Goal: Task Accomplishment & Management: Complete application form

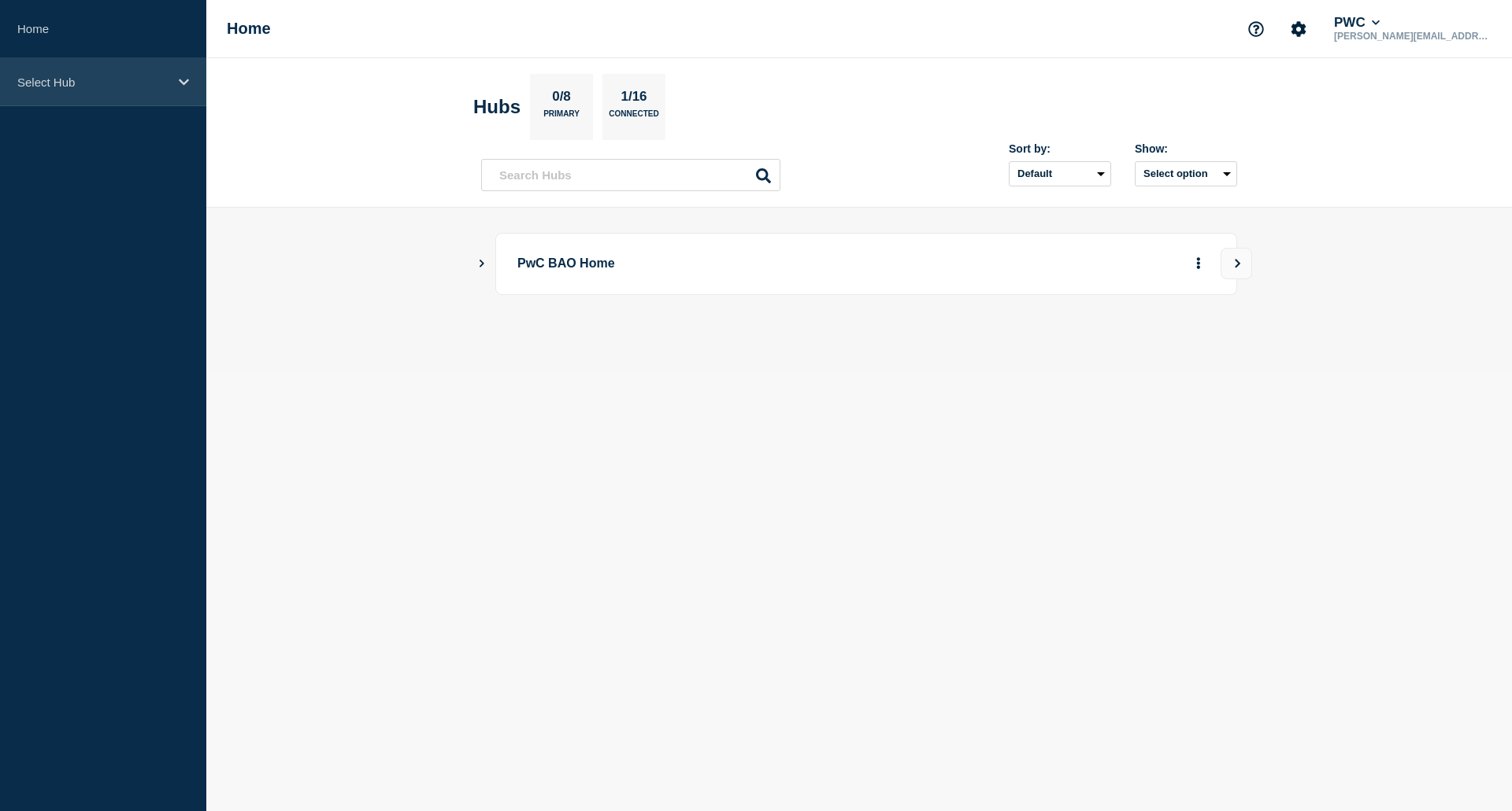
click at [67, 89] on div "Select Hub" at bounding box center [103, 82] width 207 height 48
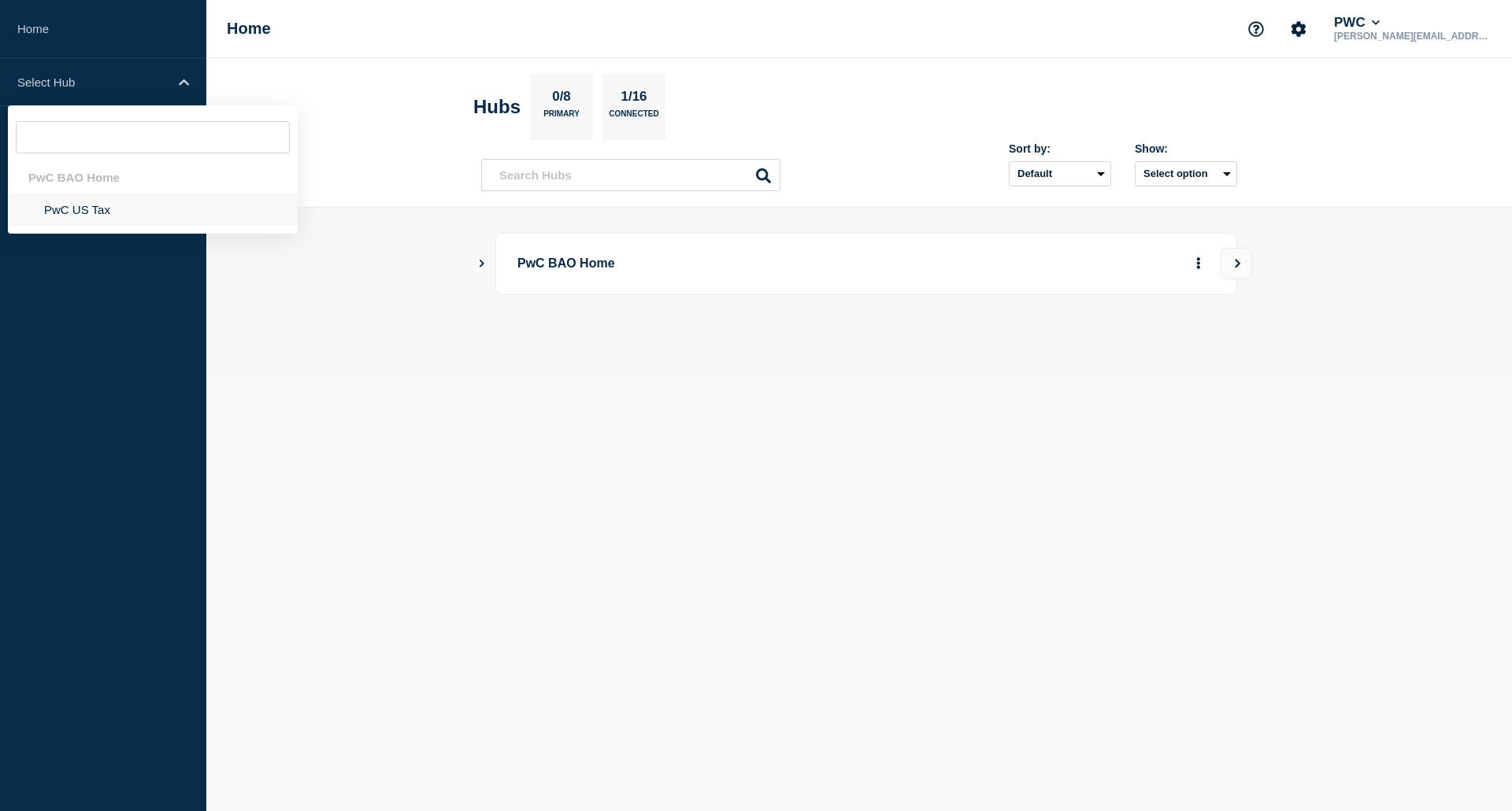
click at [82, 214] on li "PwC US Tax" at bounding box center [152, 209] width 289 height 32
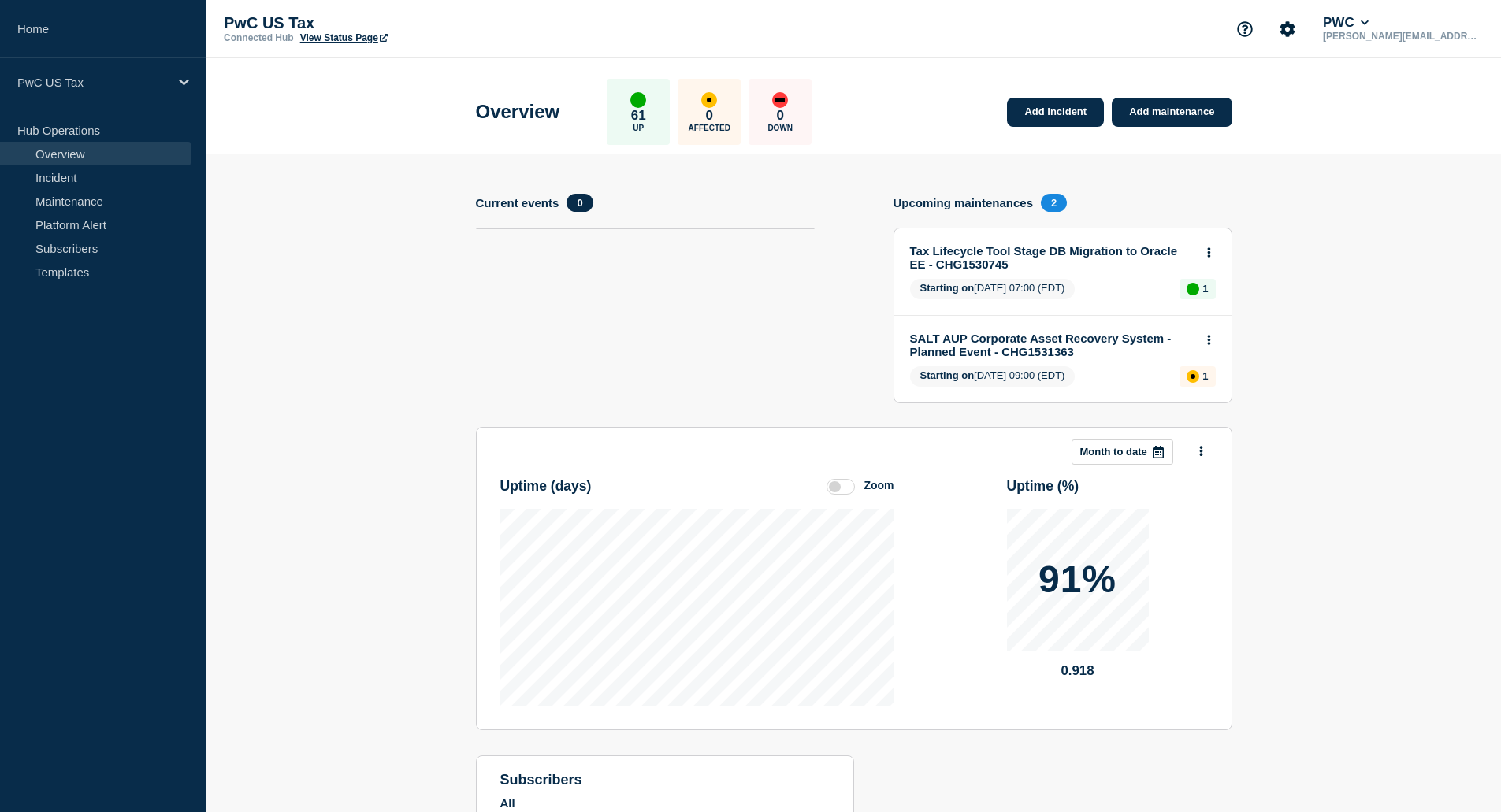
click at [1201, 95] on div "Add incident Add maintenance" at bounding box center [1115, 103] width 233 height 48
click at [1201, 110] on link "Add maintenance" at bounding box center [1172, 112] width 120 height 30
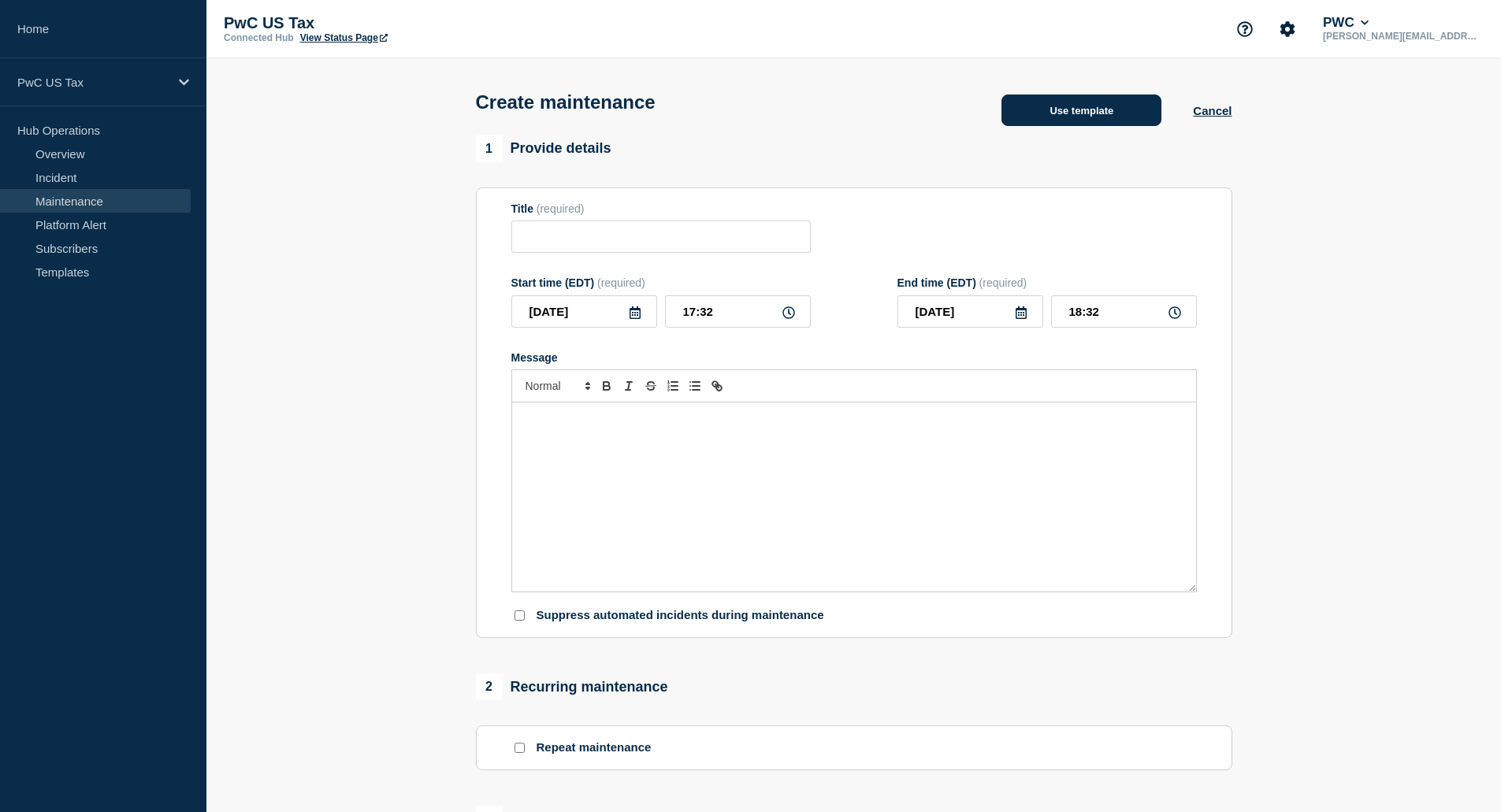
click at [1080, 110] on button "Use template" at bounding box center [1082, 110] width 160 height 31
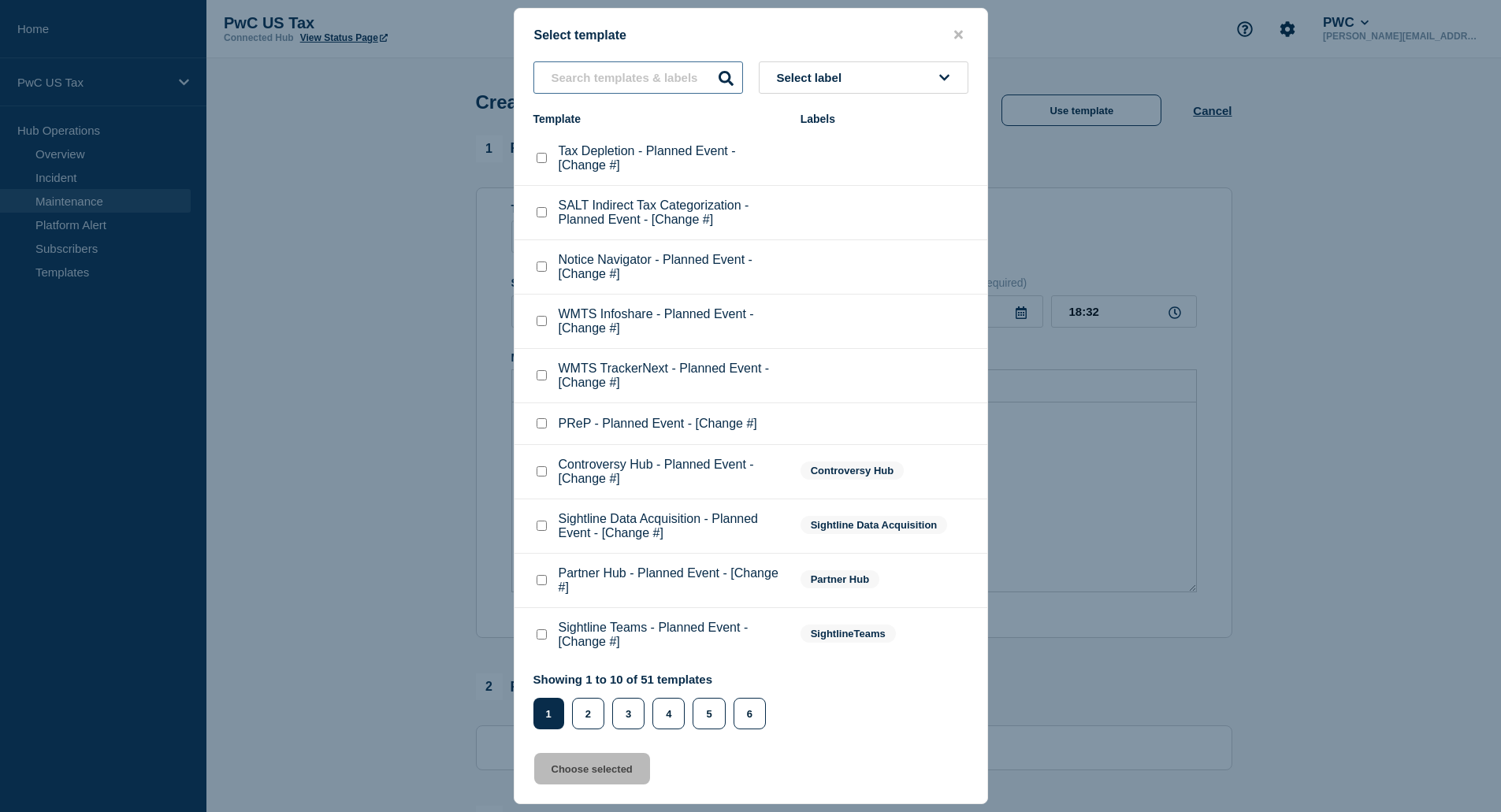
click at [625, 82] on input "text" at bounding box center [639, 77] width 210 height 32
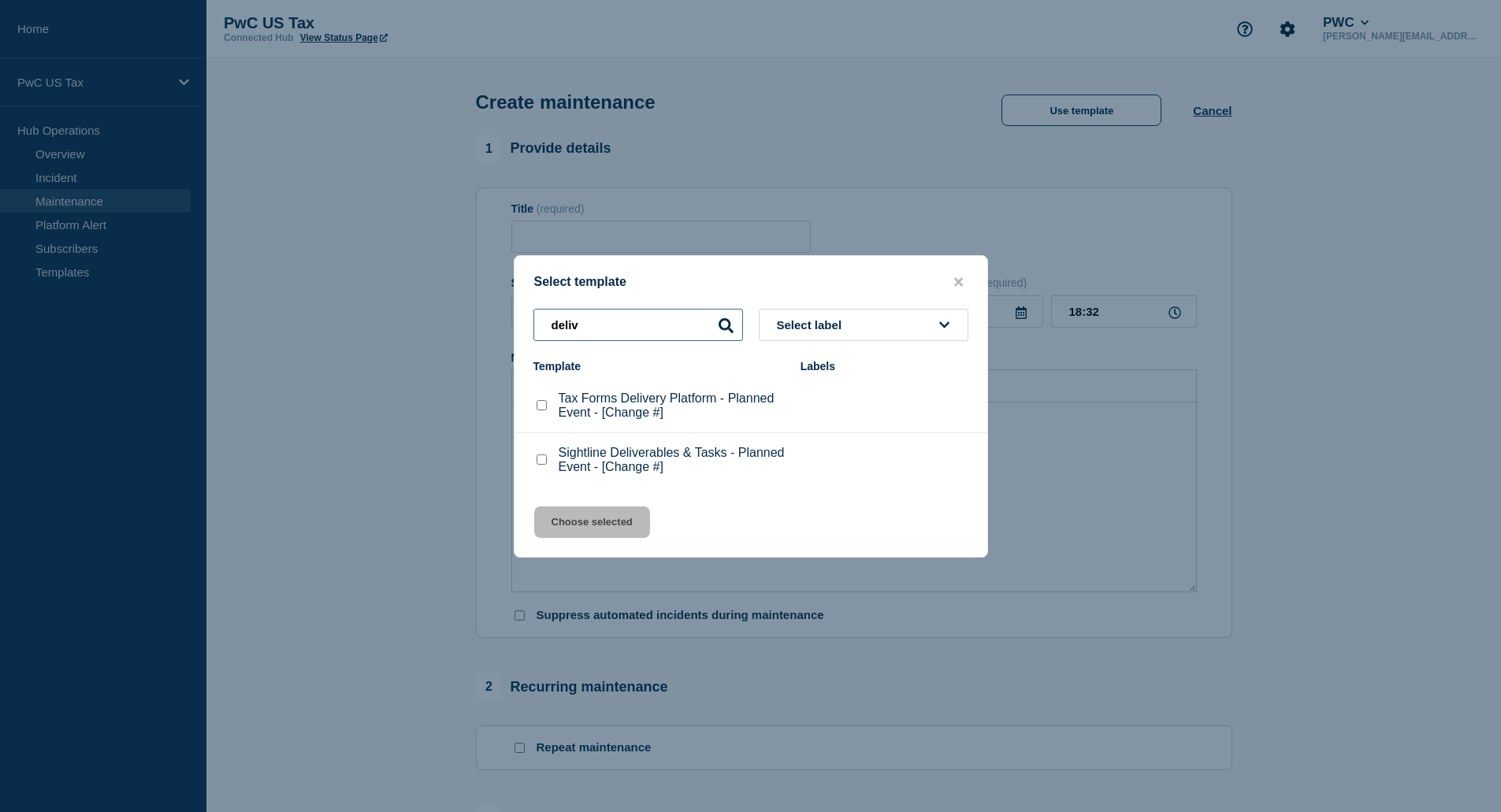
type input "deliv"
click at [621, 463] on p "Sightline Deliverables & Tasks - Planned Event - [Change #]" at bounding box center [671, 460] width 226 height 29
click at [543, 462] on checkbox"] "Sightline Deliverables & Tasks - Planned Event - [Change #] checkbox" at bounding box center [541, 459] width 10 height 10
checkbox checkbox"] "true"
click at [566, 524] on button "Choose selected" at bounding box center [593, 522] width 116 height 31
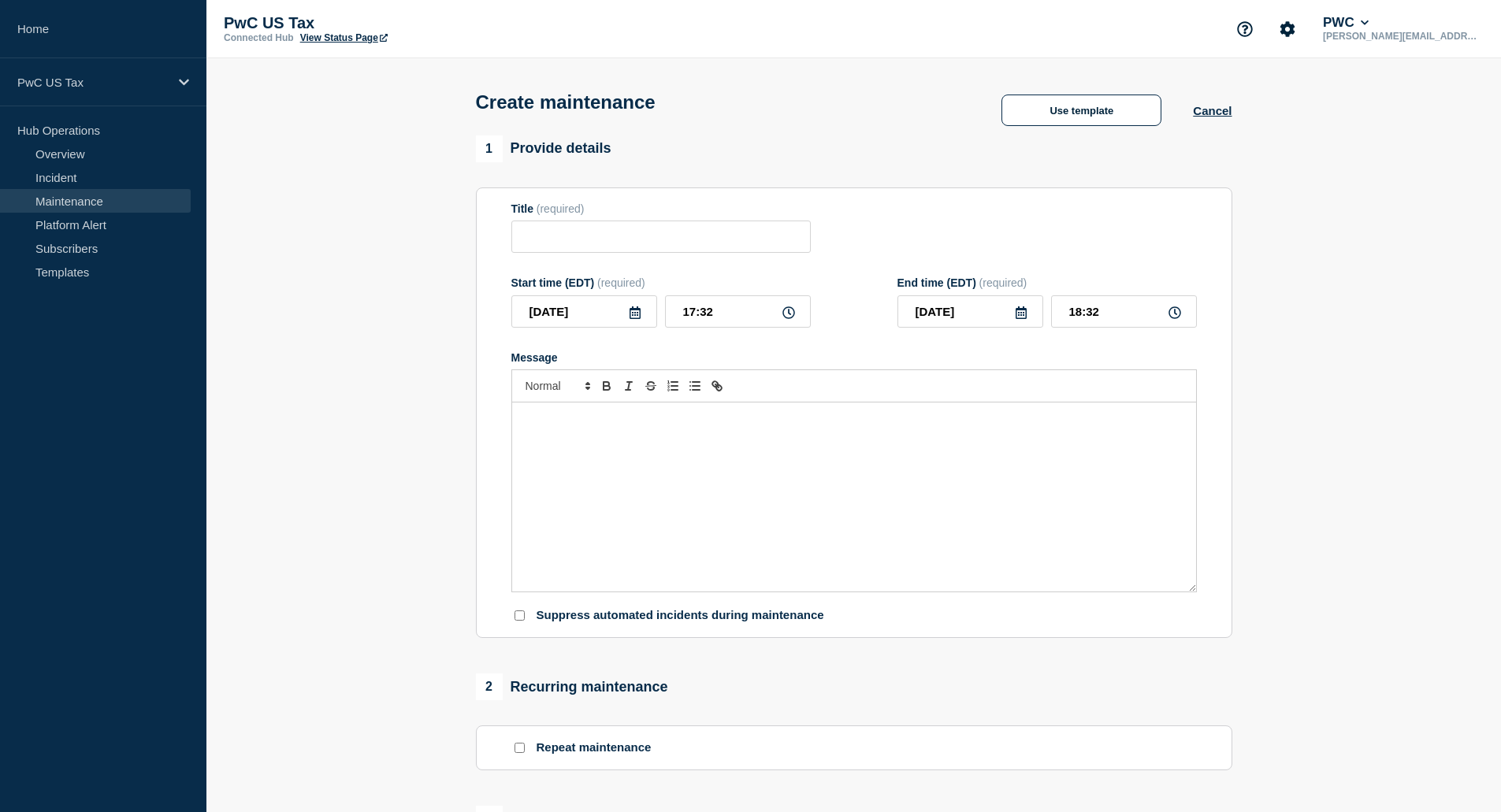
type input "Sightline Deliverables & Tasks - Planned Event - [Change #]"
type input "18:33"
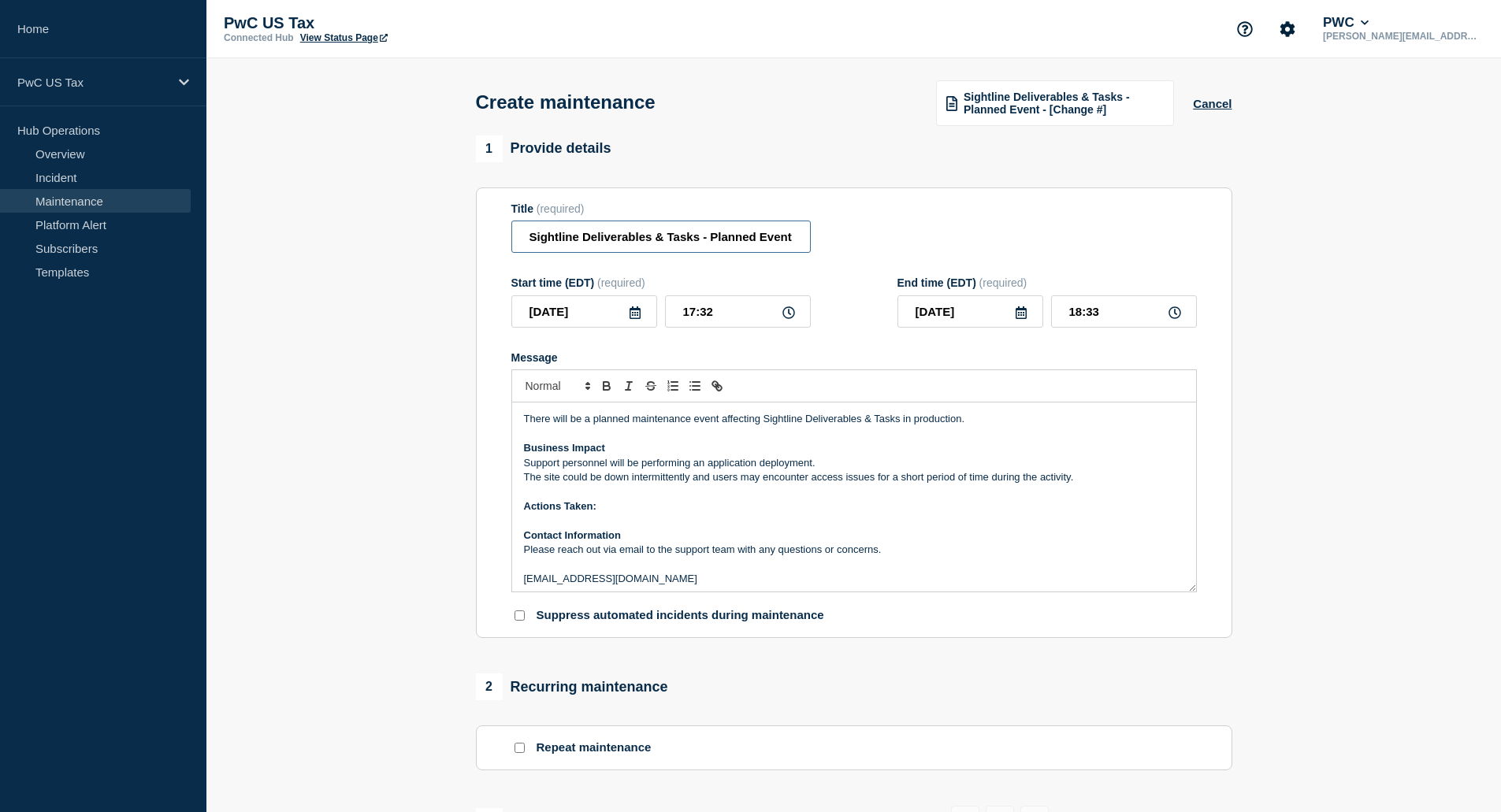
click at [801, 238] on input "Sightline Deliverables & Tasks - Planned Event - [Change #]" at bounding box center [661, 237] width 299 height 32
paste input "CHG1531792"
type input "Sightline Deliverables & Tasks - Planned Event - CHG1531792"
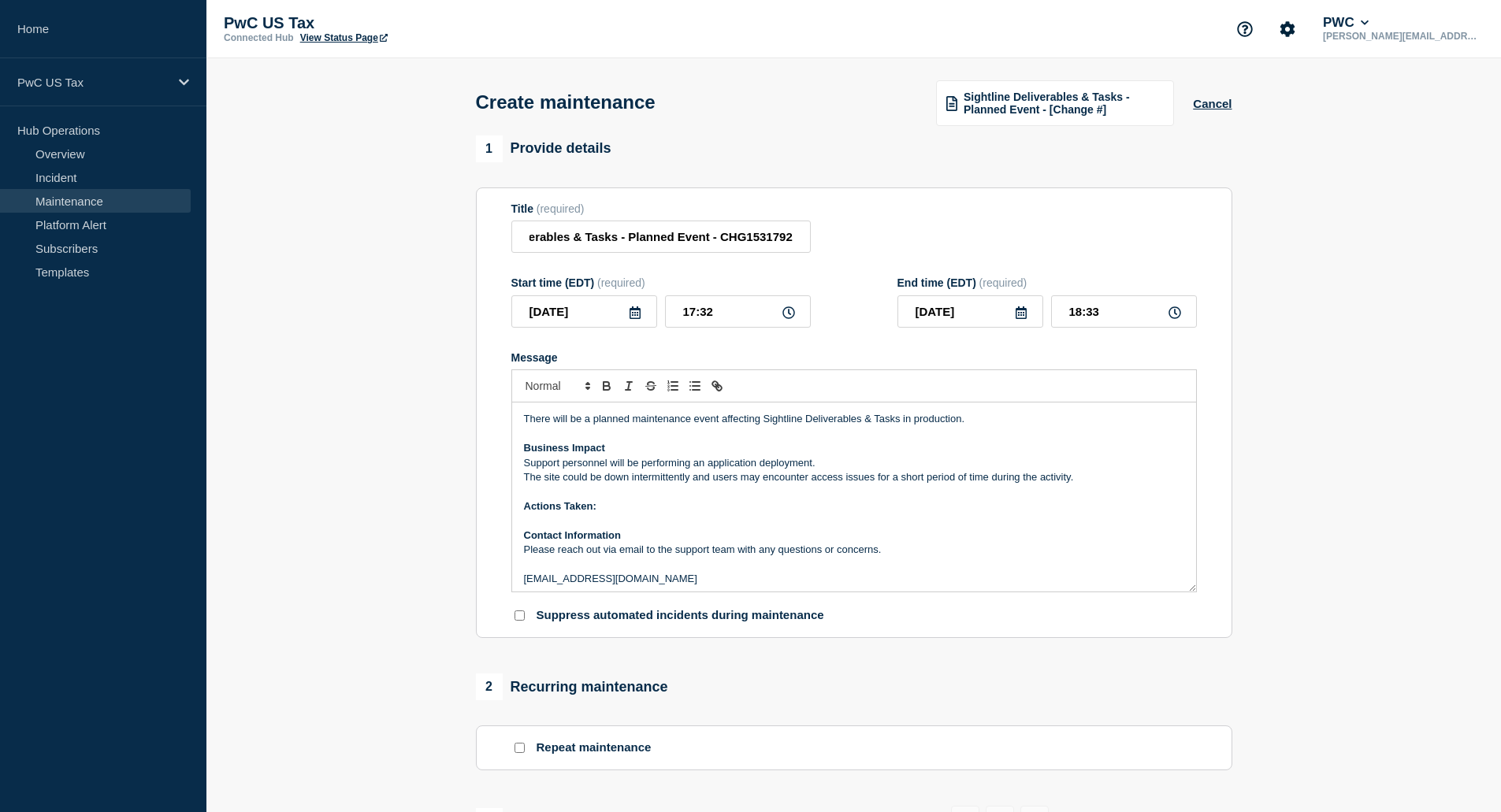
scroll to position [0, 0]
click at [785, 312] on icon at bounding box center [788, 313] width 12 height 12
click at [741, 320] on input "17:32" at bounding box center [738, 312] width 146 height 32
drag, startPoint x: 742, startPoint y: 320, endPoint x: 656, endPoint y: 321, distance: 86.0
click at [656, 321] on div "2025-09-17 17:32" at bounding box center [661, 312] width 299 height 32
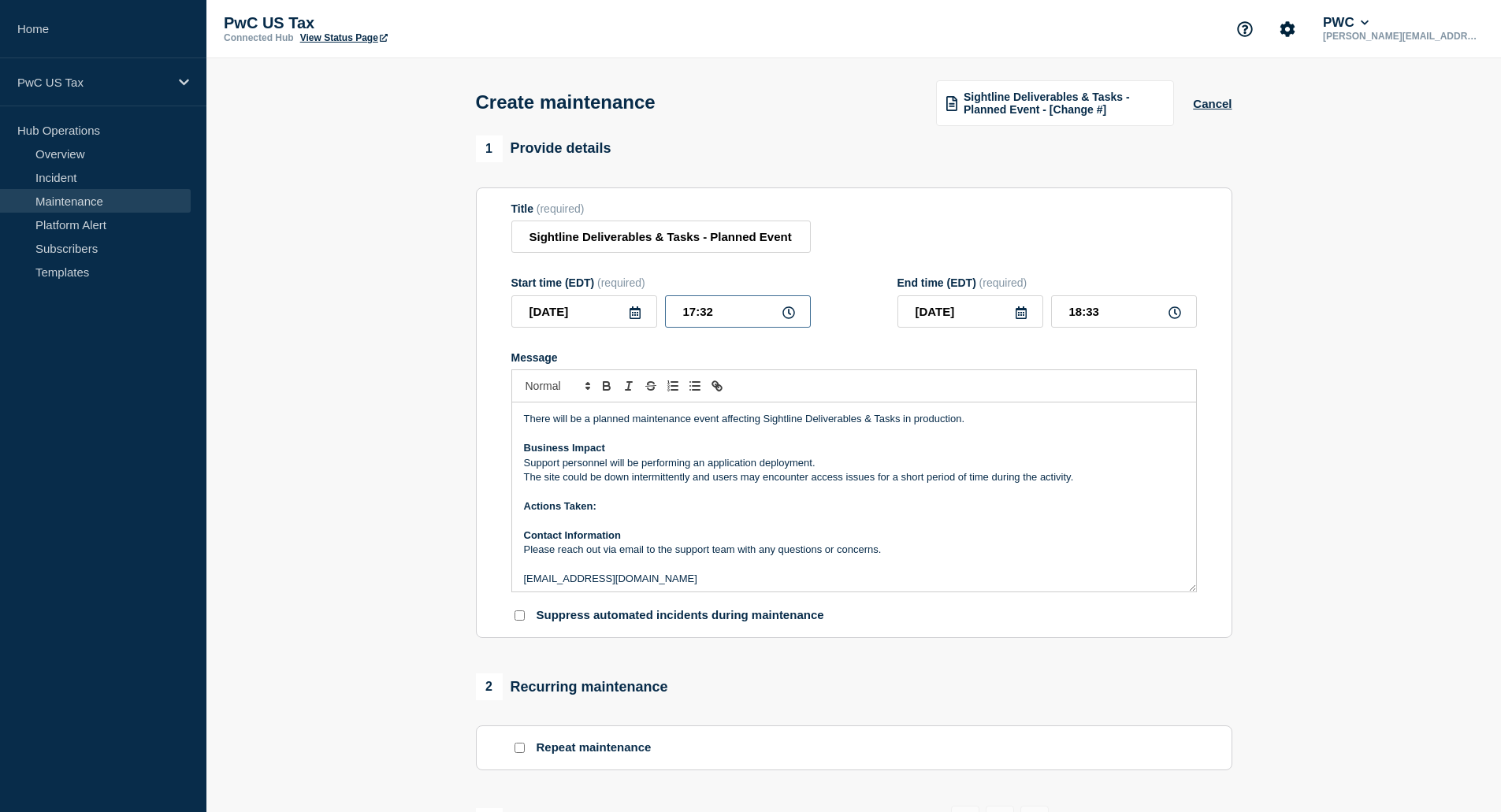
click at [758, 320] on input "17:32" at bounding box center [738, 312] width 146 height 32
type input "17:30"
type input "18:30"
click at [1082, 316] on input "18:30" at bounding box center [1124, 312] width 146 height 32
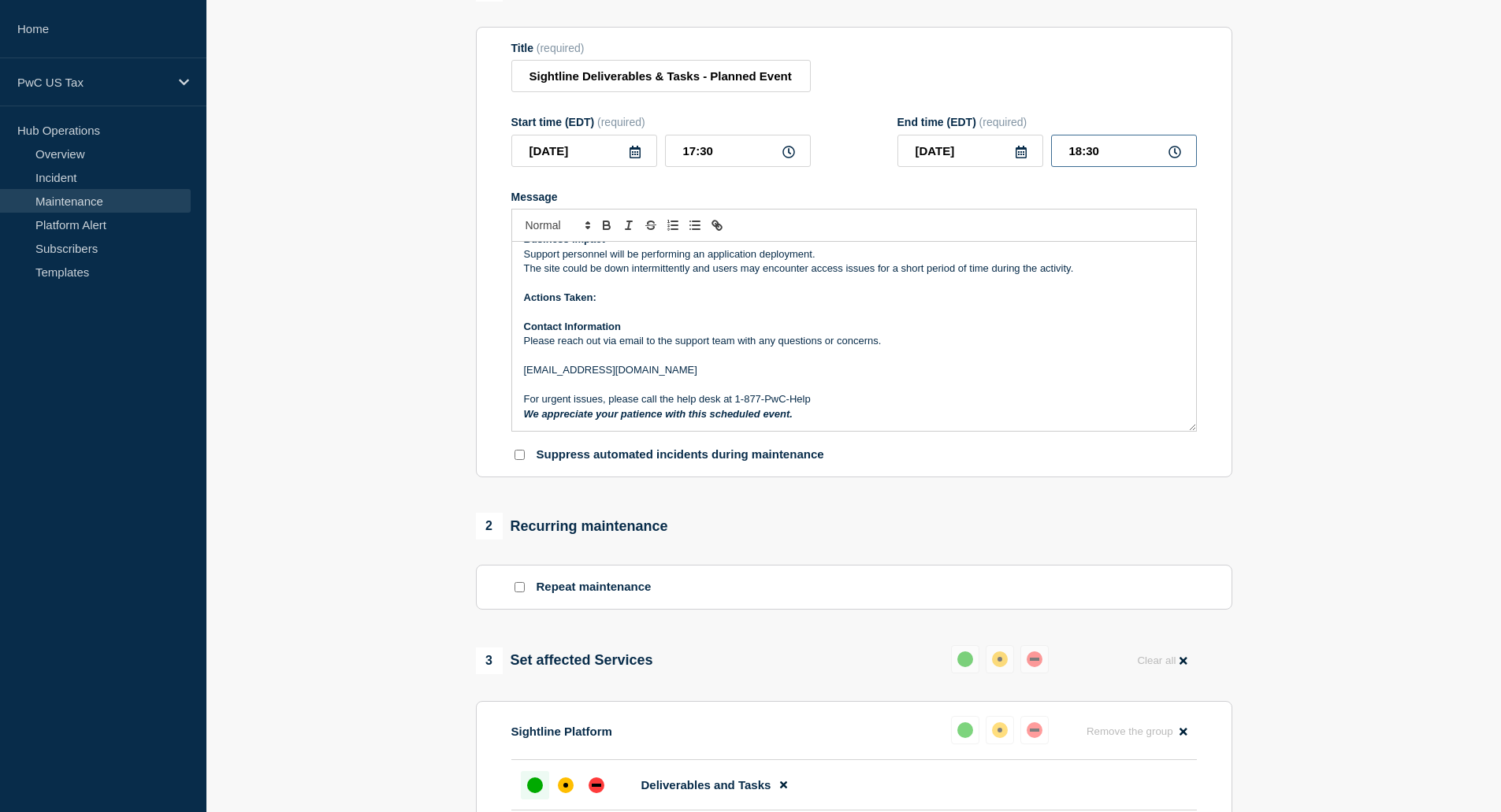
scroll to position [315, 0]
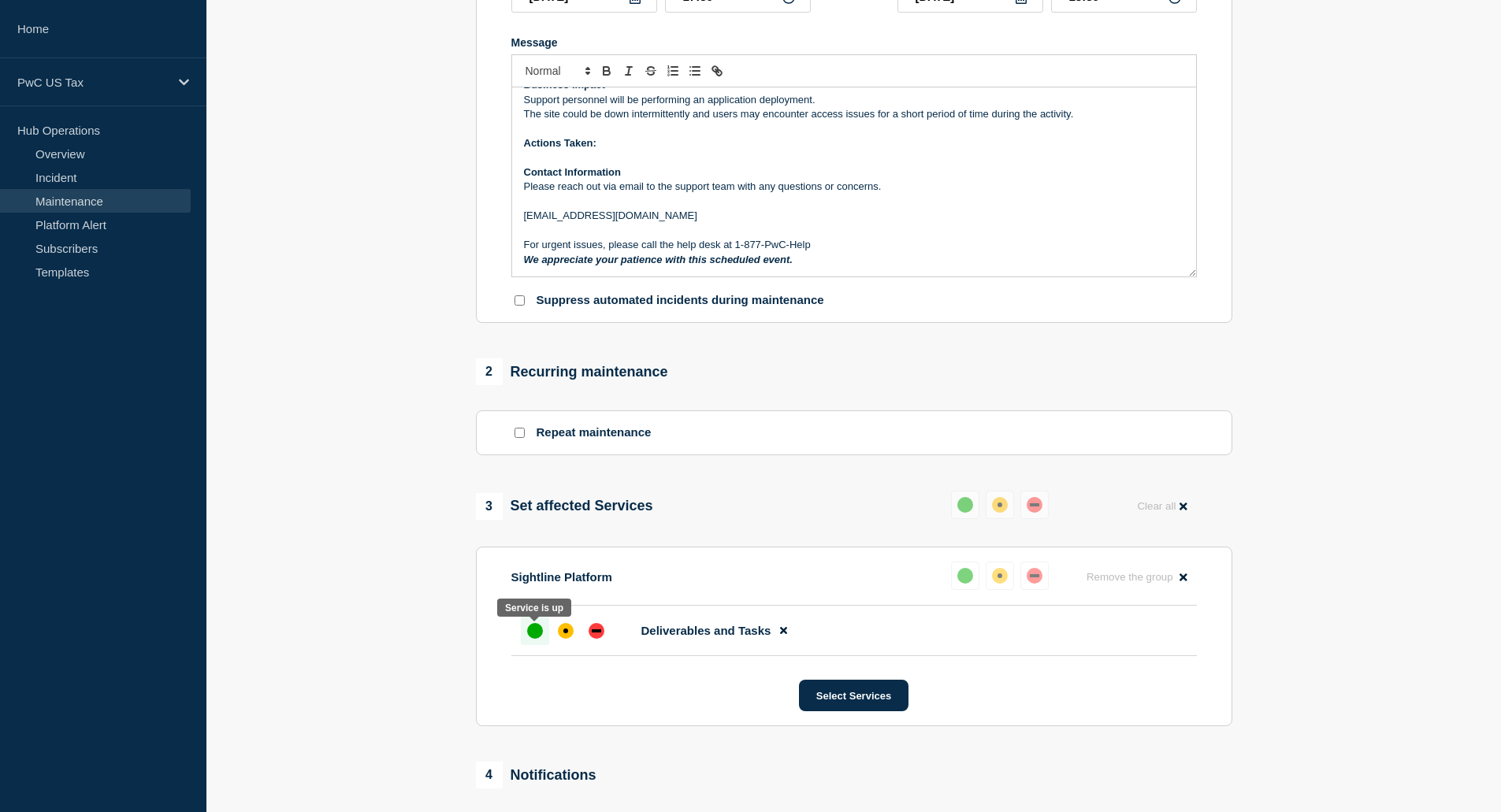
click at [544, 639] on div at bounding box center [536, 631] width 29 height 29
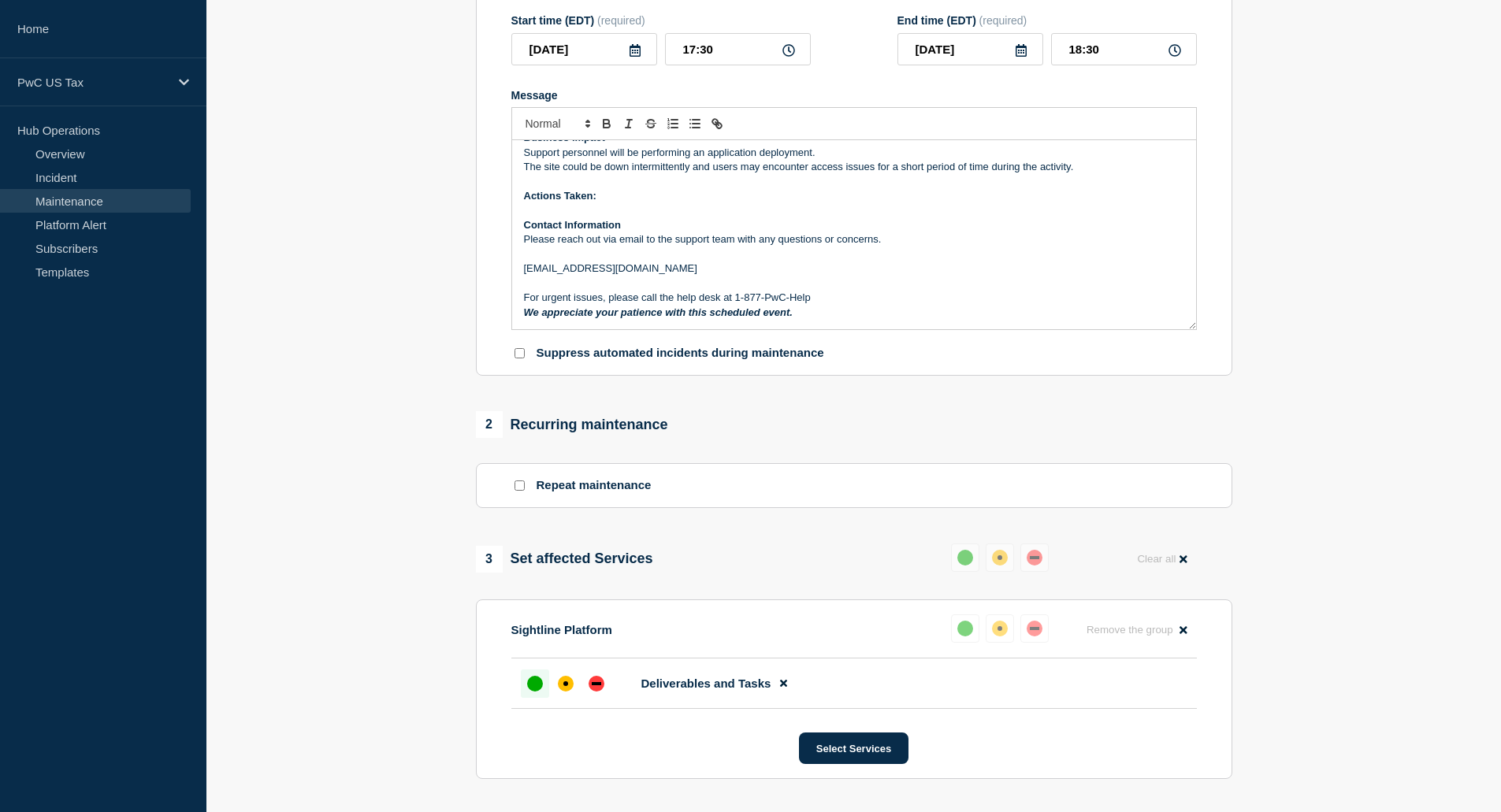
scroll to position [157, 0]
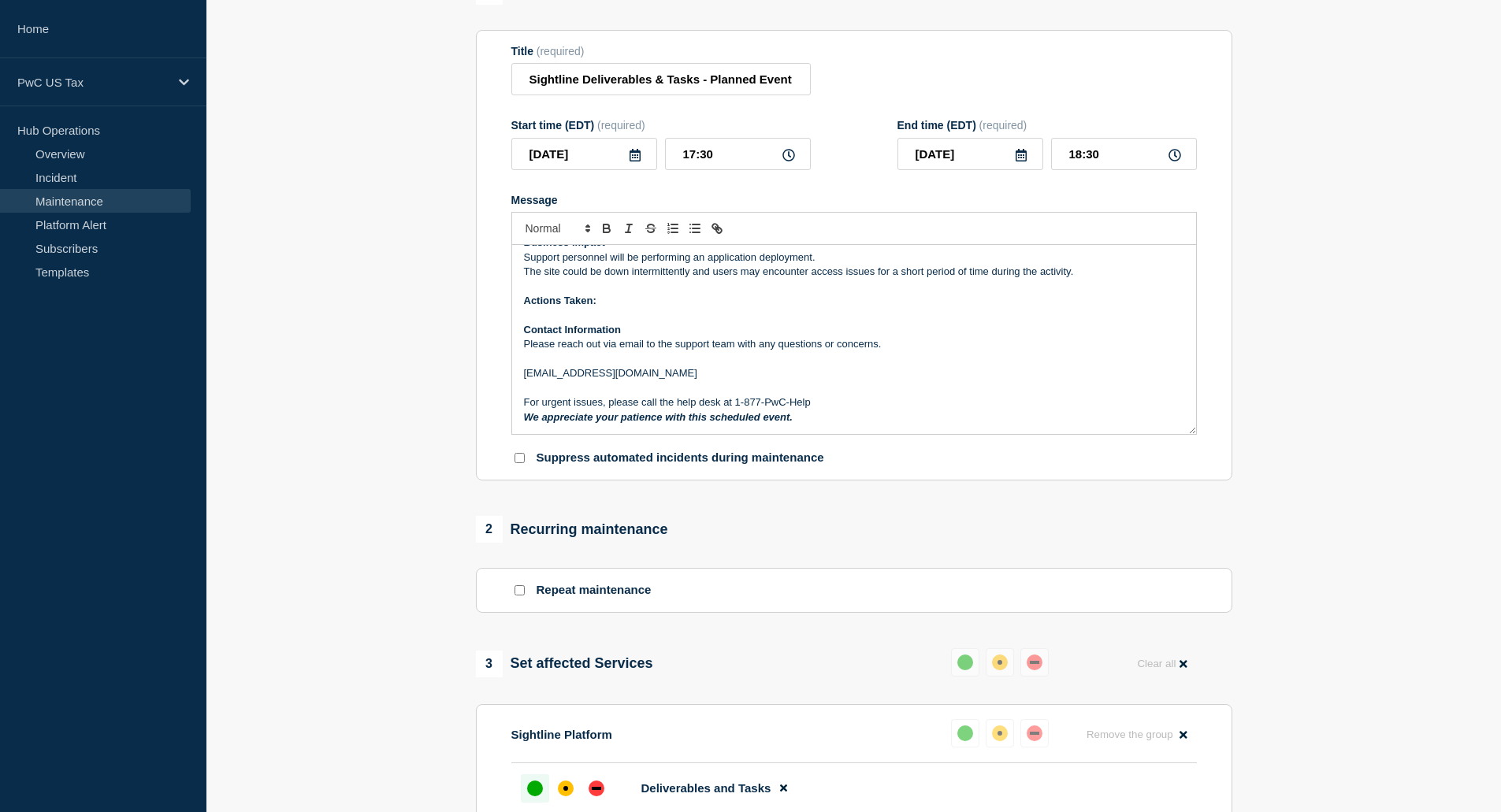
click at [804, 335] on p "Contact Information" at bounding box center [854, 330] width 660 height 14
click at [690, 314] on p "Message" at bounding box center [854, 315] width 660 height 14
click at [687, 308] on p "Actions Taken:" at bounding box center [854, 300] width 660 height 14
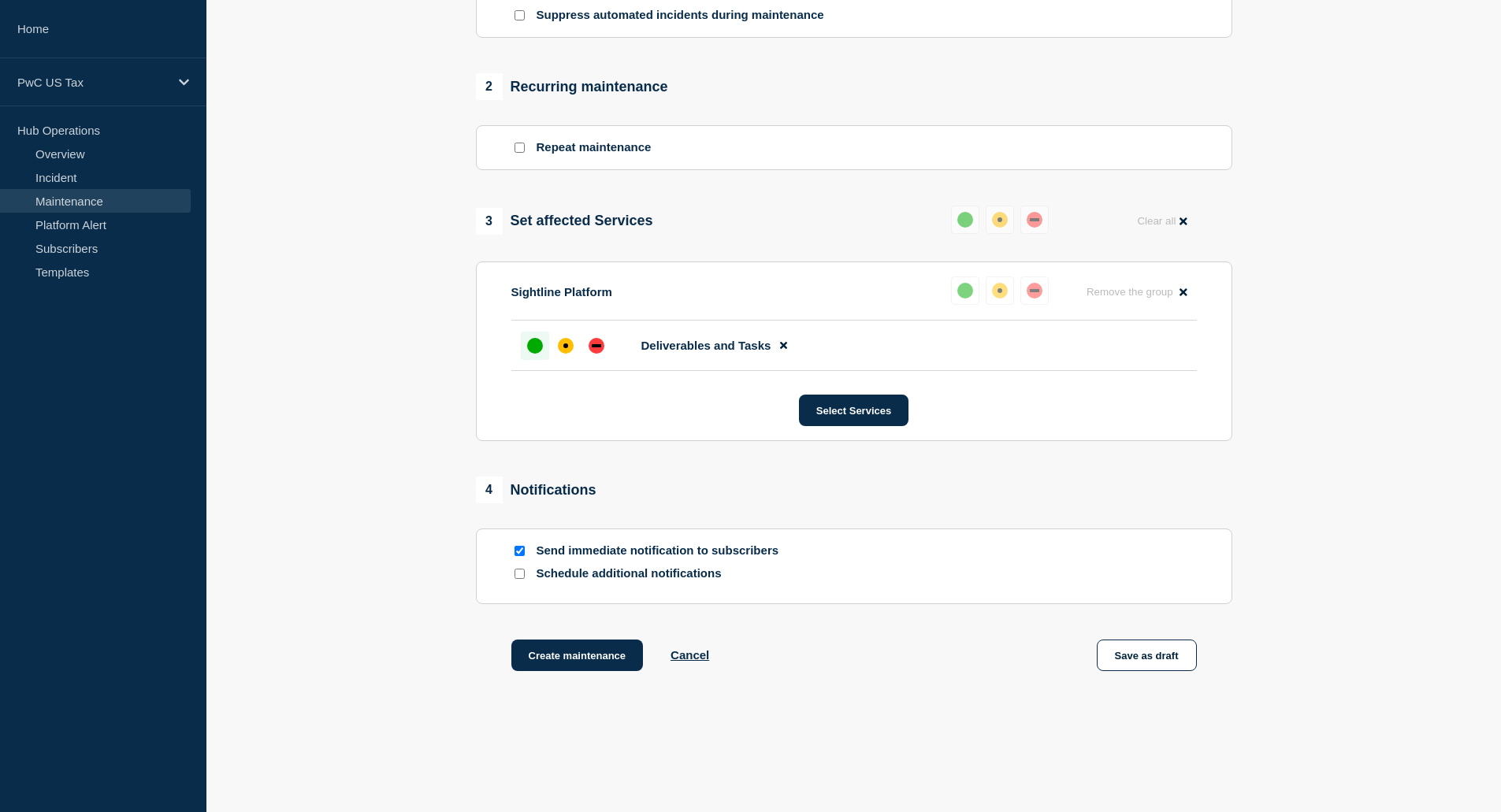
scroll to position [644, 0]
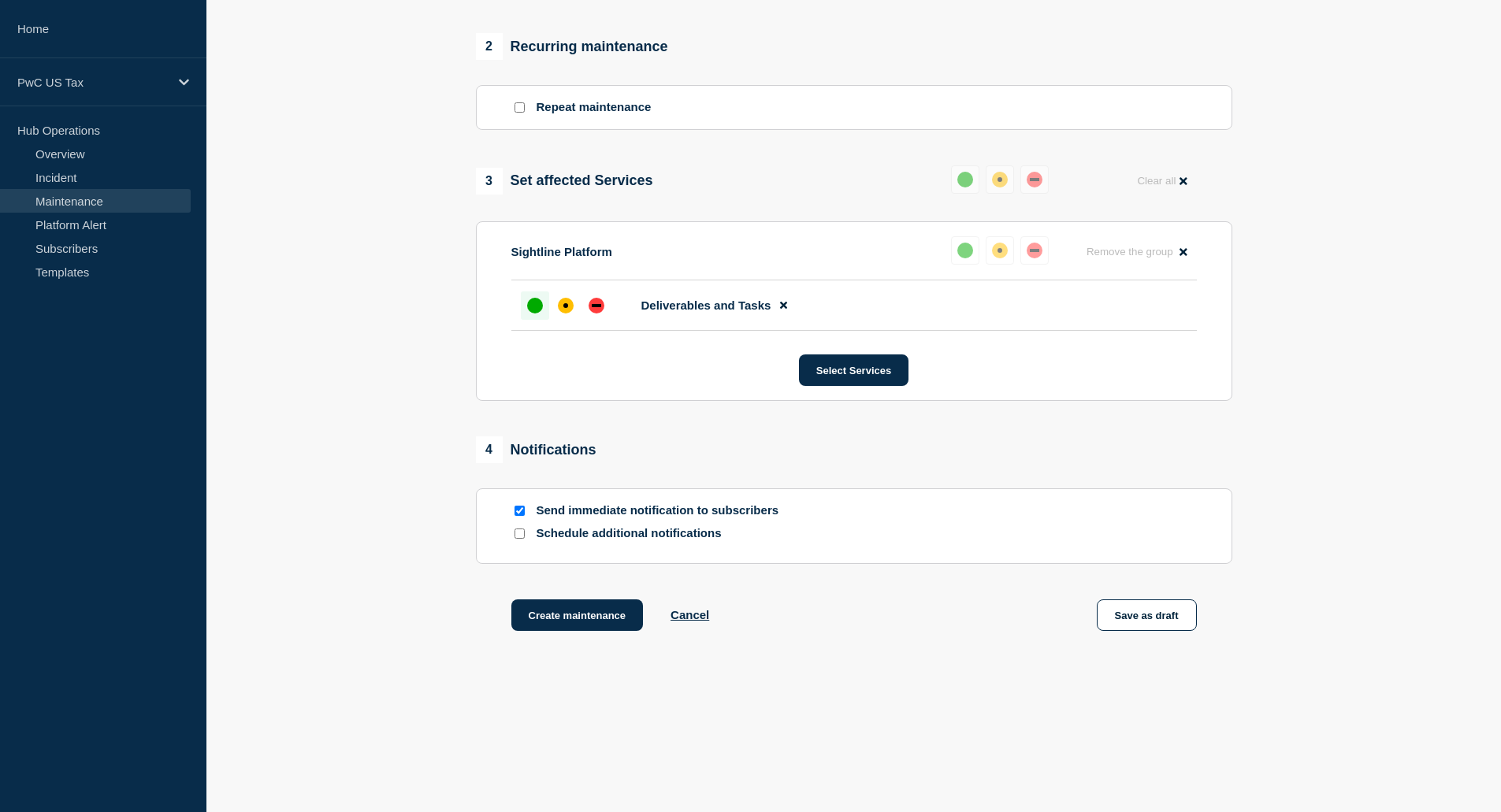
click at [519, 514] on input "Send immediate notification to subscribers" at bounding box center [519, 511] width 10 height 10
checkbox input "false"
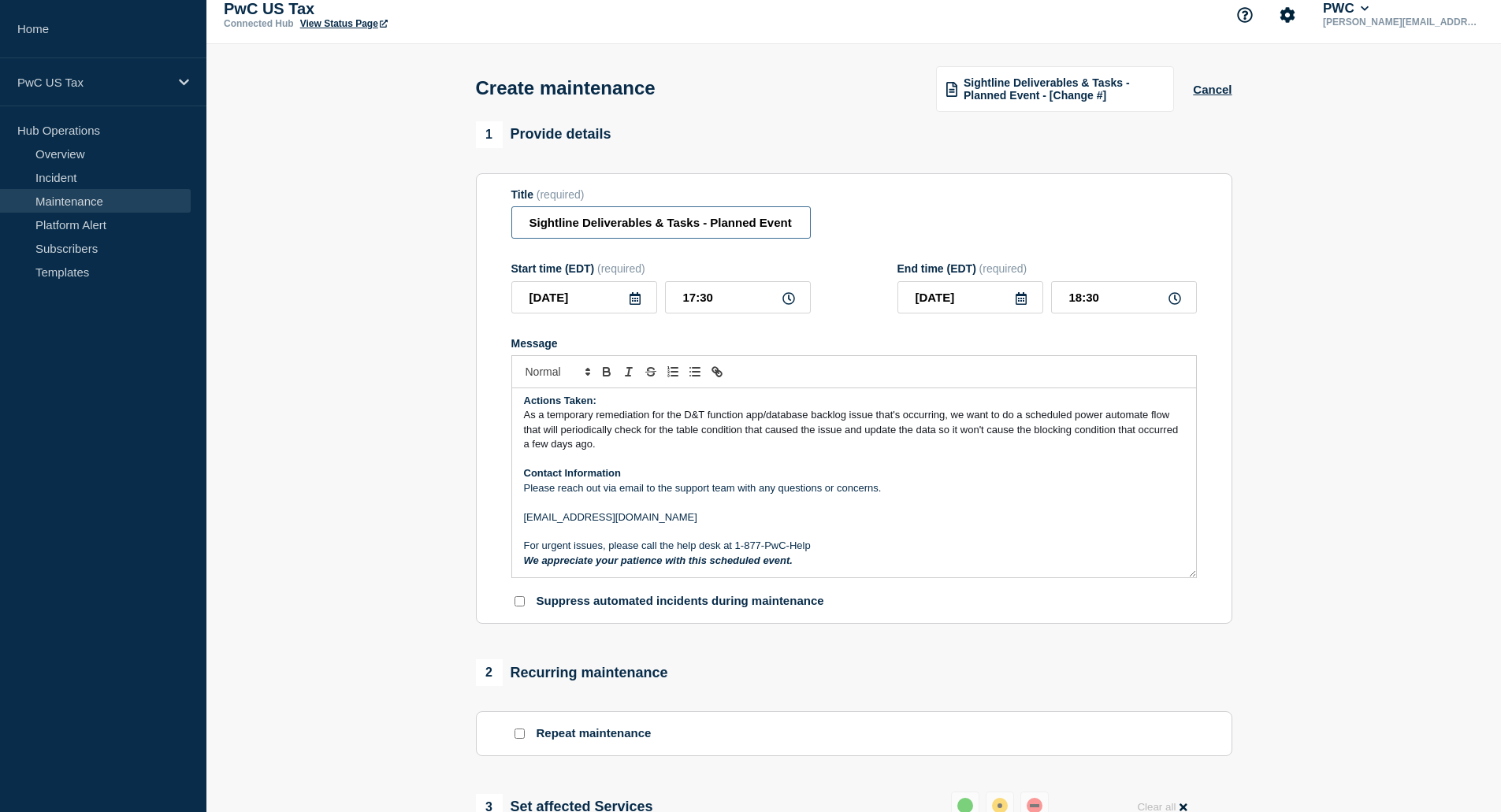
scroll to position [0, 82]
drag, startPoint x: 762, startPoint y: 233, endPoint x: 898, endPoint y: 235, distance: 136.0
click at [898, 235] on div "Title (required) Sightline Deliverables & Tasks - Planned Event - CHG1531792" at bounding box center [854, 214] width 685 height 51
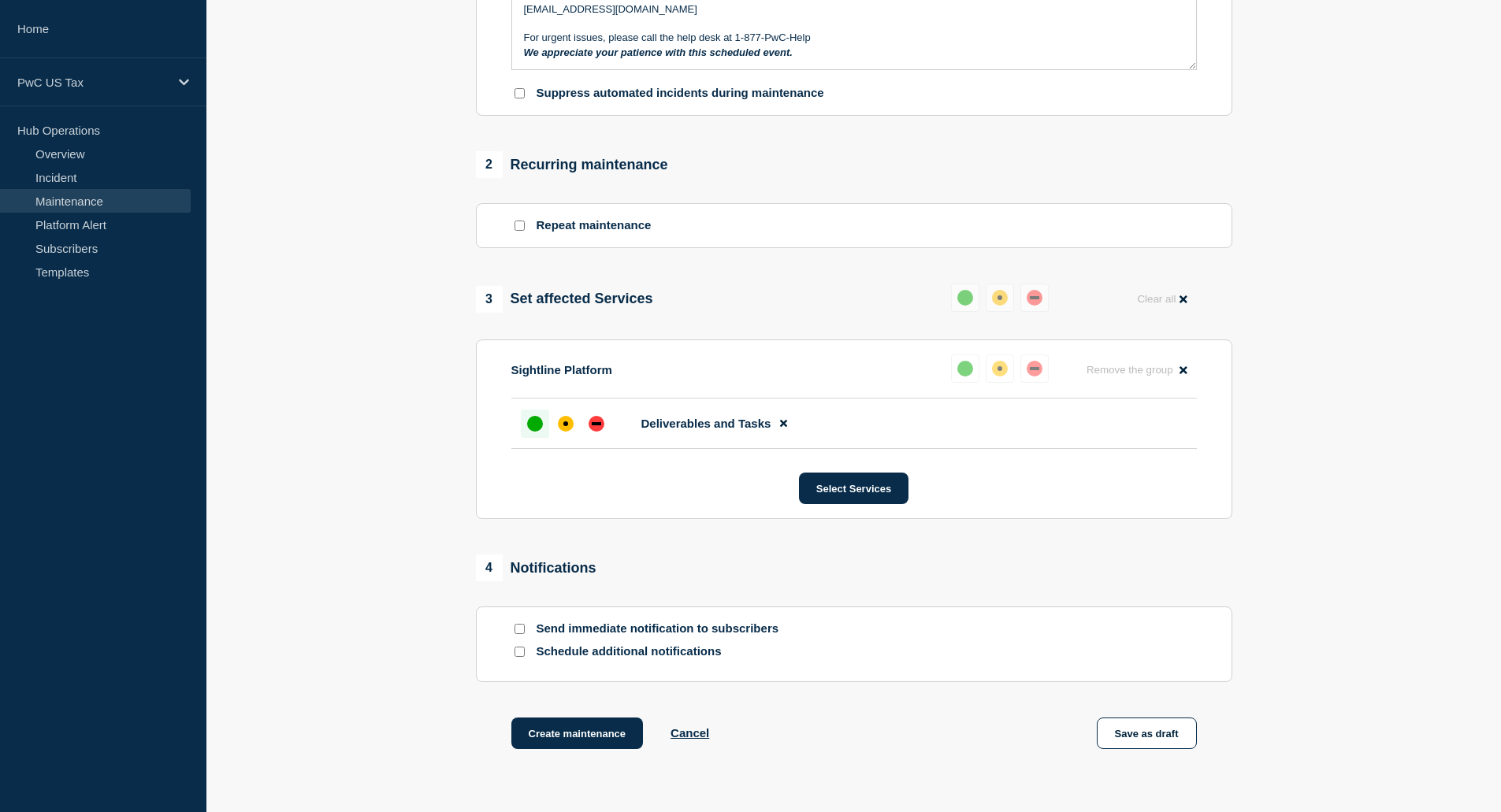
scroll to position [644, 0]
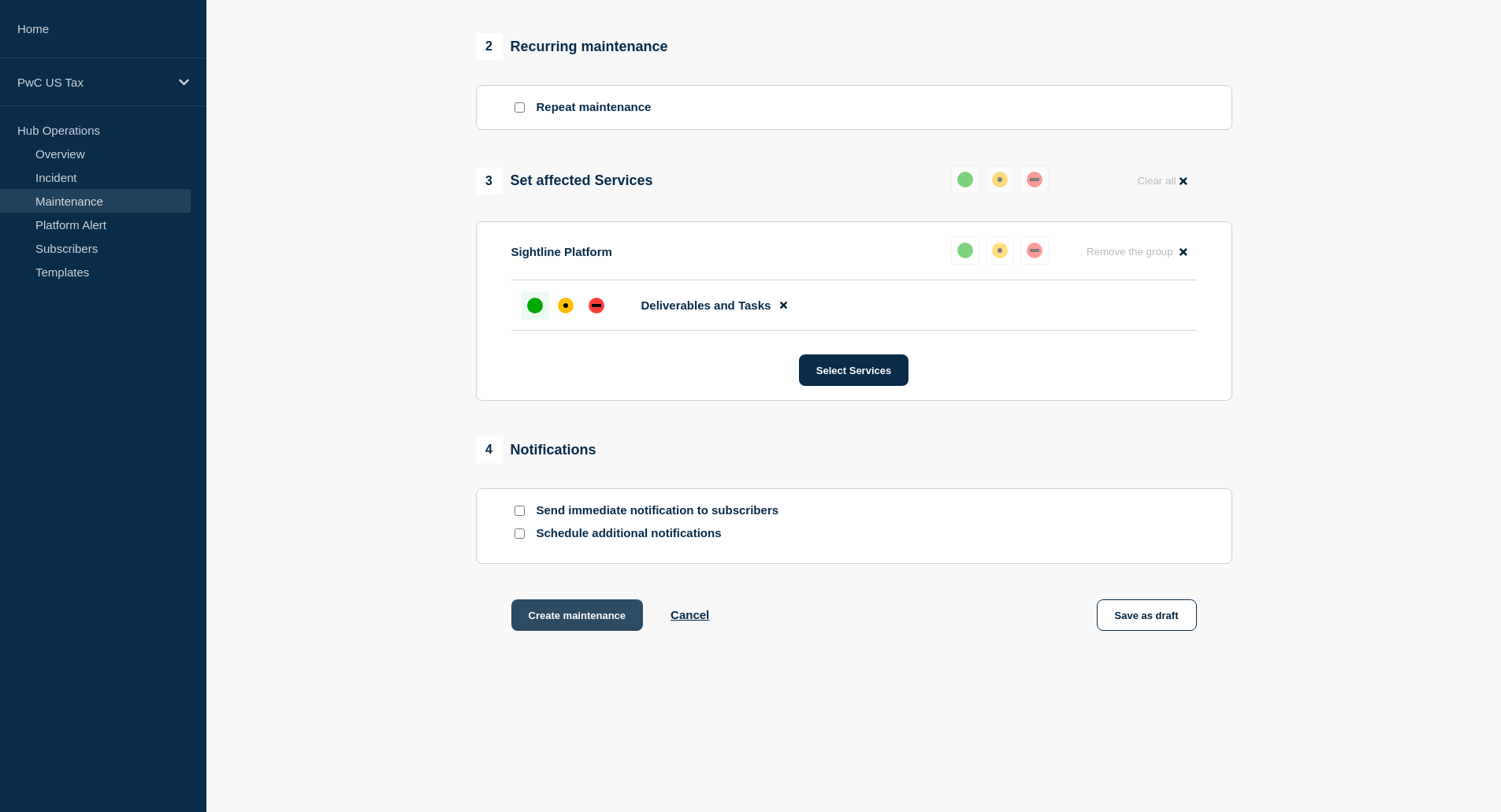
click at [603, 619] on button "Create maintenance" at bounding box center [578, 615] width 132 height 31
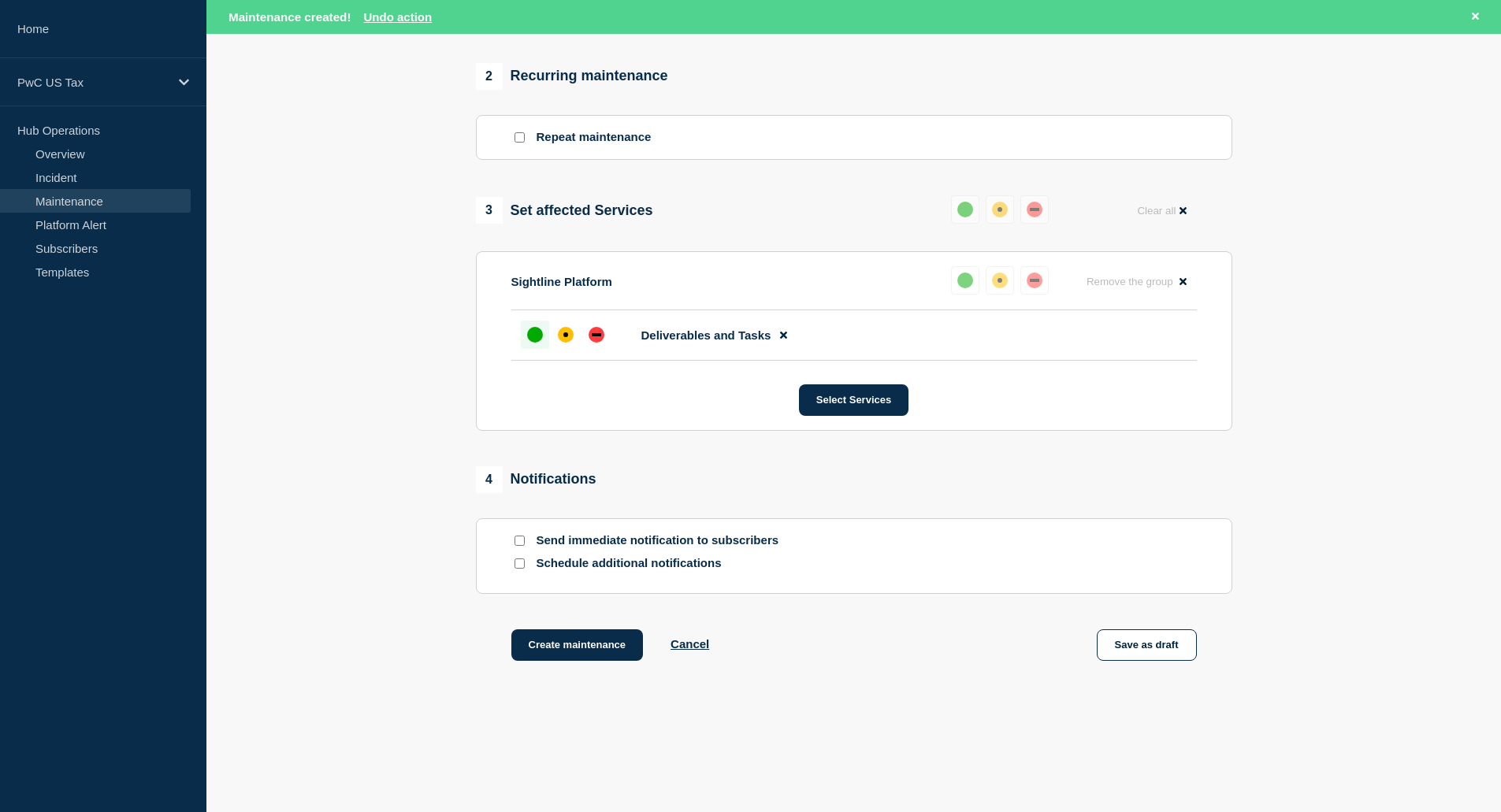
scroll to position [679, 0]
